Goal: Task Accomplishment & Management: Use online tool/utility

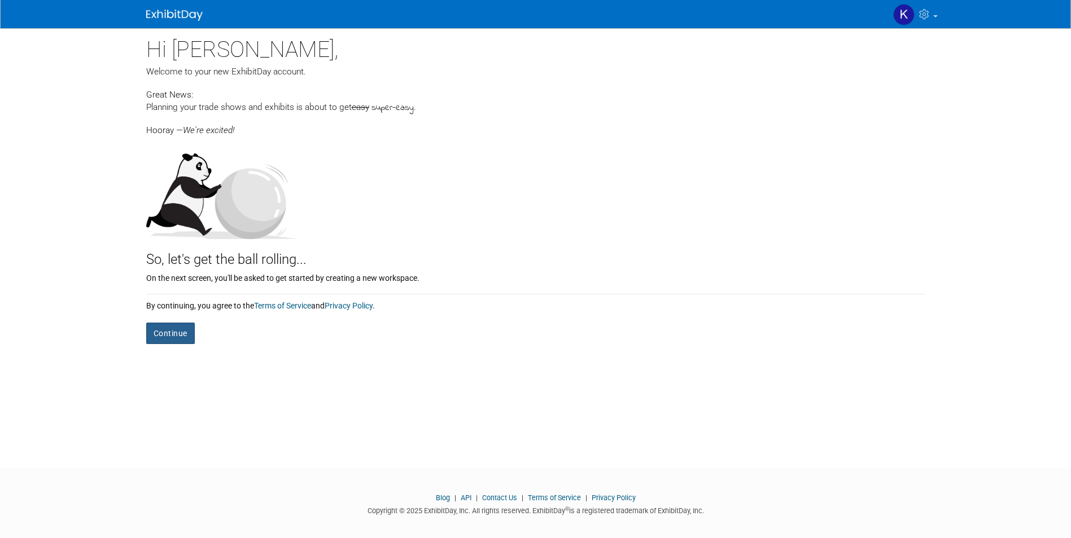
click at [178, 327] on button "Continue" at bounding box center [170, 333] width 49 height 21
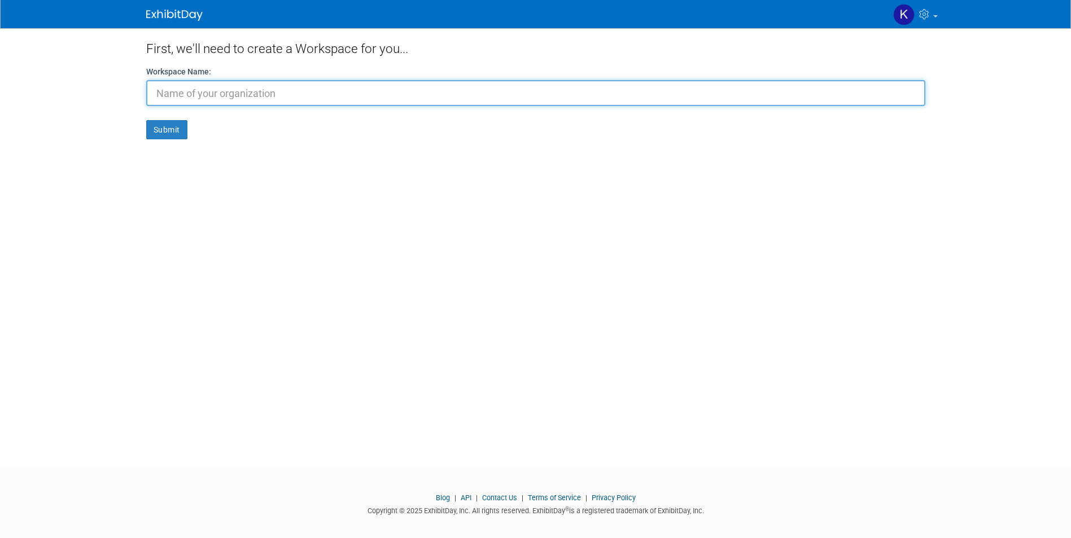
click at [251, 99] on input "text" at bounding box center [535, 93] width 779 height 26
type input "arrowquip"
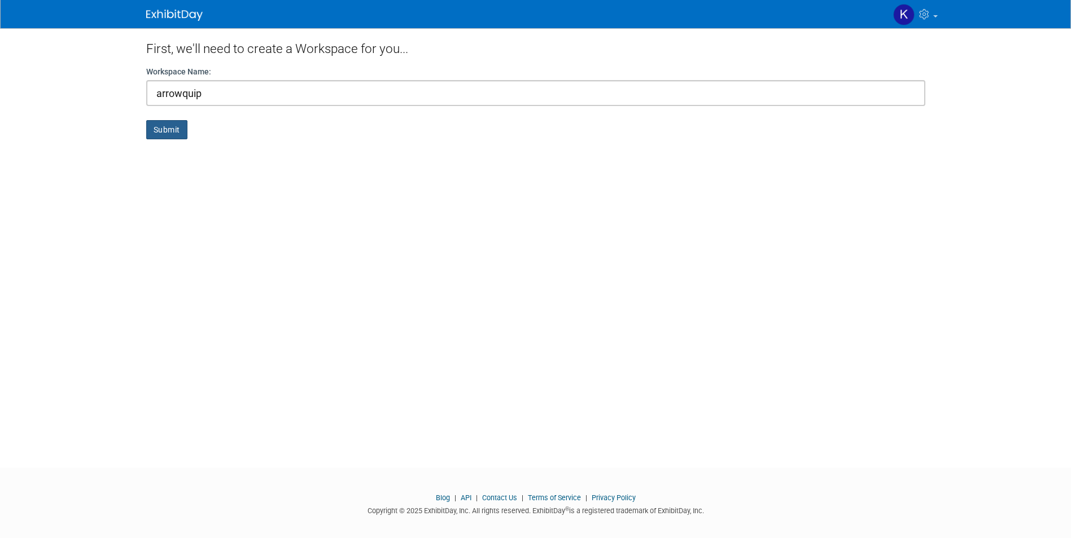
click at [157, 129] on button "Submit" at bounding box center [166, 129] width 41 height 19
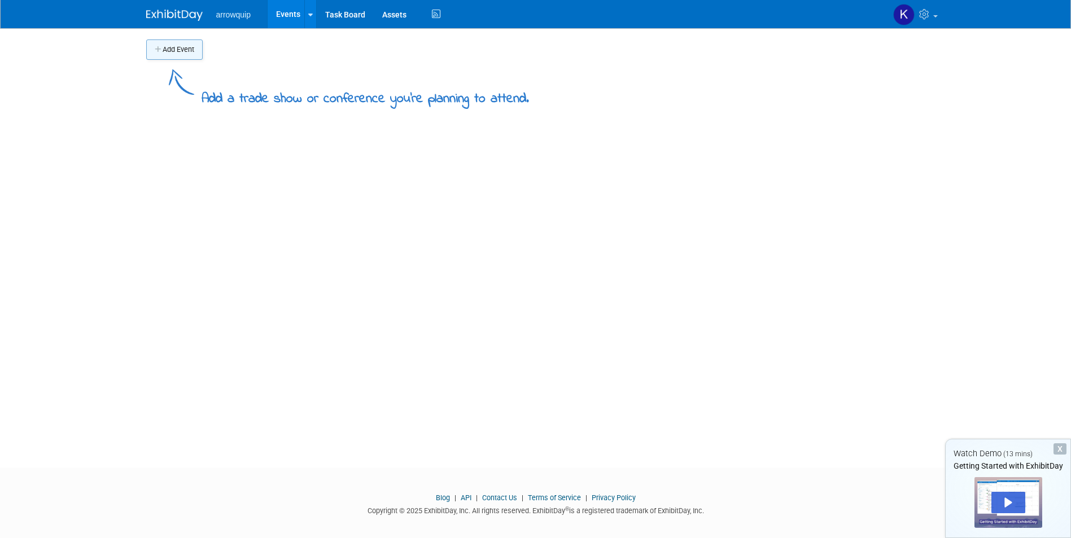
click at [173, 51] on button "Add Event" at bounding box center [174, 50] width 56 height 20
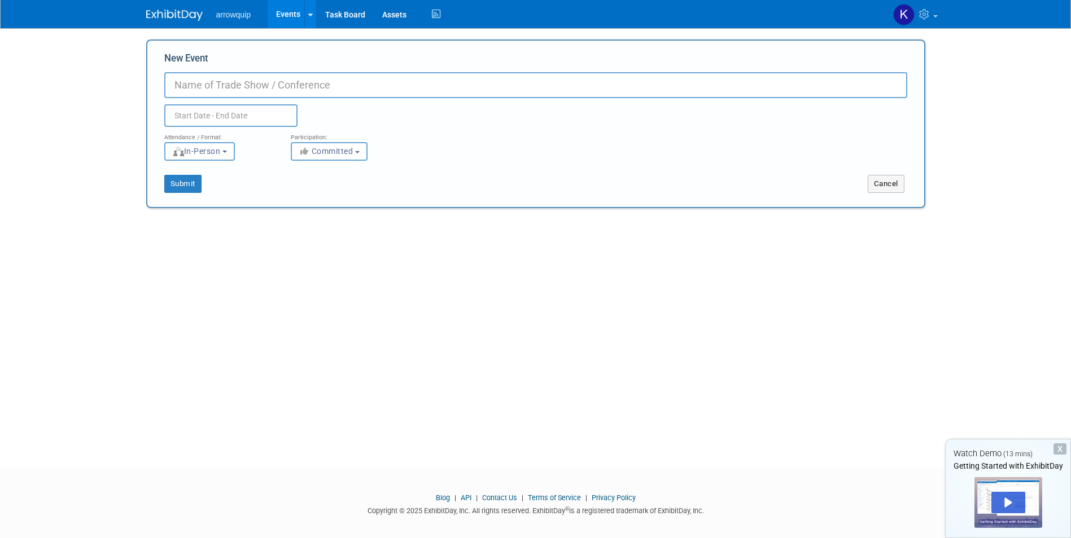
click at [271, 242] on div "Add Event Add a trade show or conference you're planning to attend. New Event D…" at bounding box center [536, 237] width 796 height 419
